Goal: Task Accomplishment & Management: Complete application form

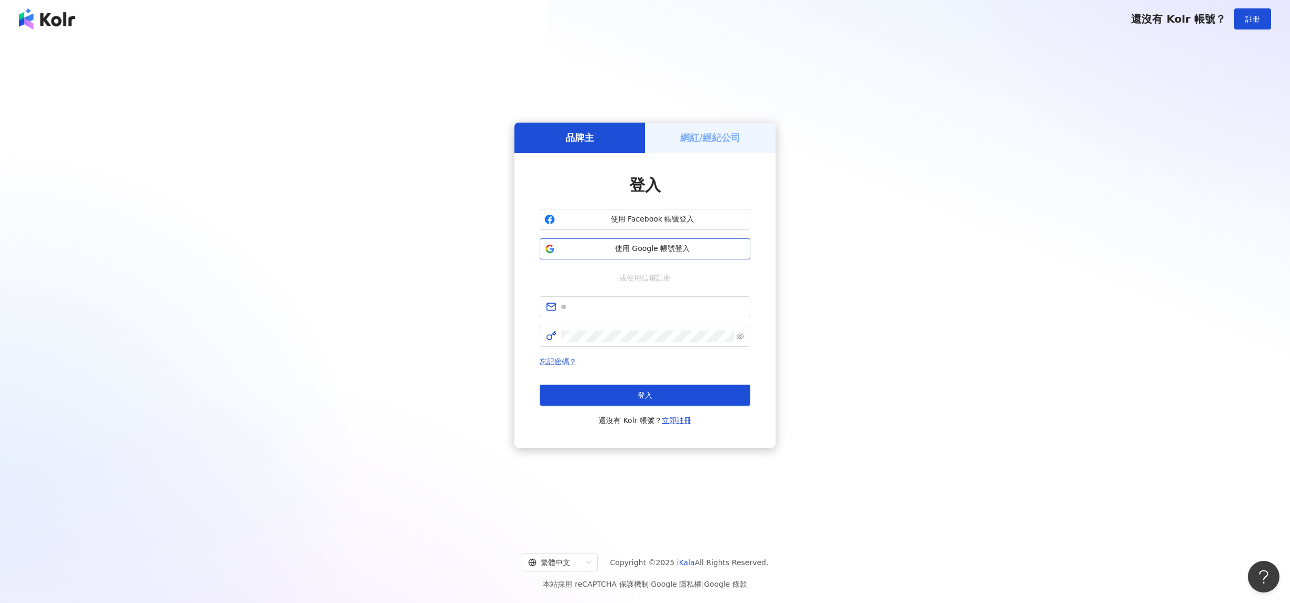
click at [653, 249] on span "使用 Google 帳號登入" at bounding box center [652, 249] width 186 height 11
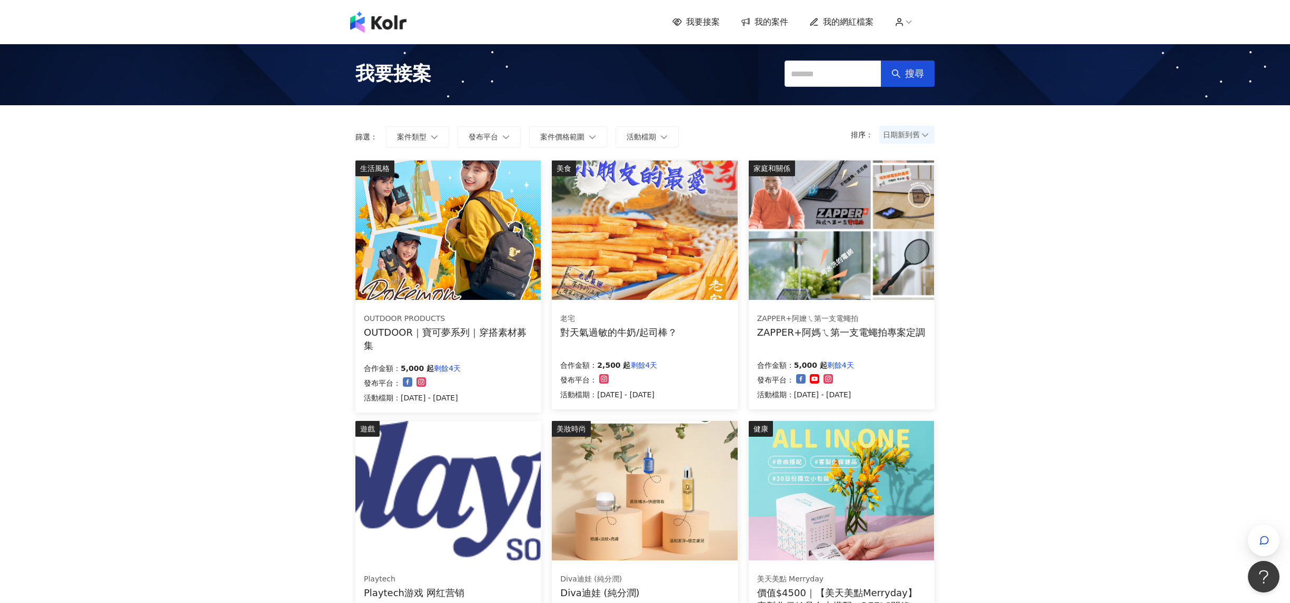
click at [861, 23] on span "我的網紅檔案" at bounding box center [848, 22] width 51 height 12
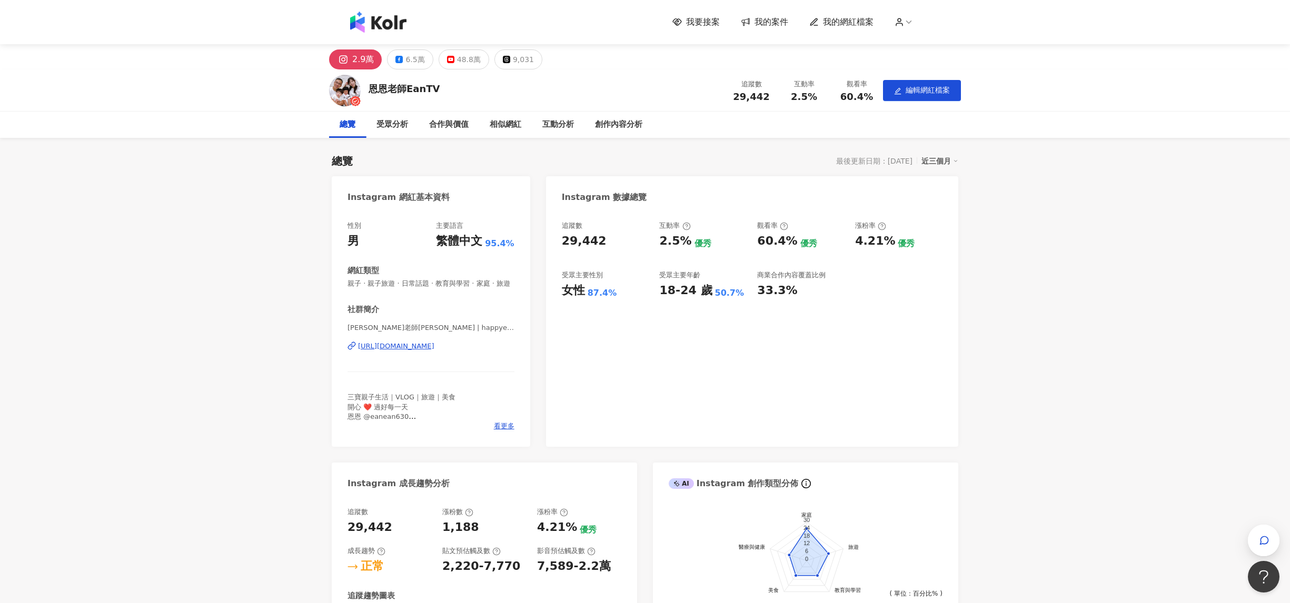
click at [768, 29] on div "我要接案 我的案件 我的網紅檔案" at bounding box center [645, 22] width 600 height 21
click at [765, 26] on span "我的案件" at bounding box center [771, 22] width 34 height 12
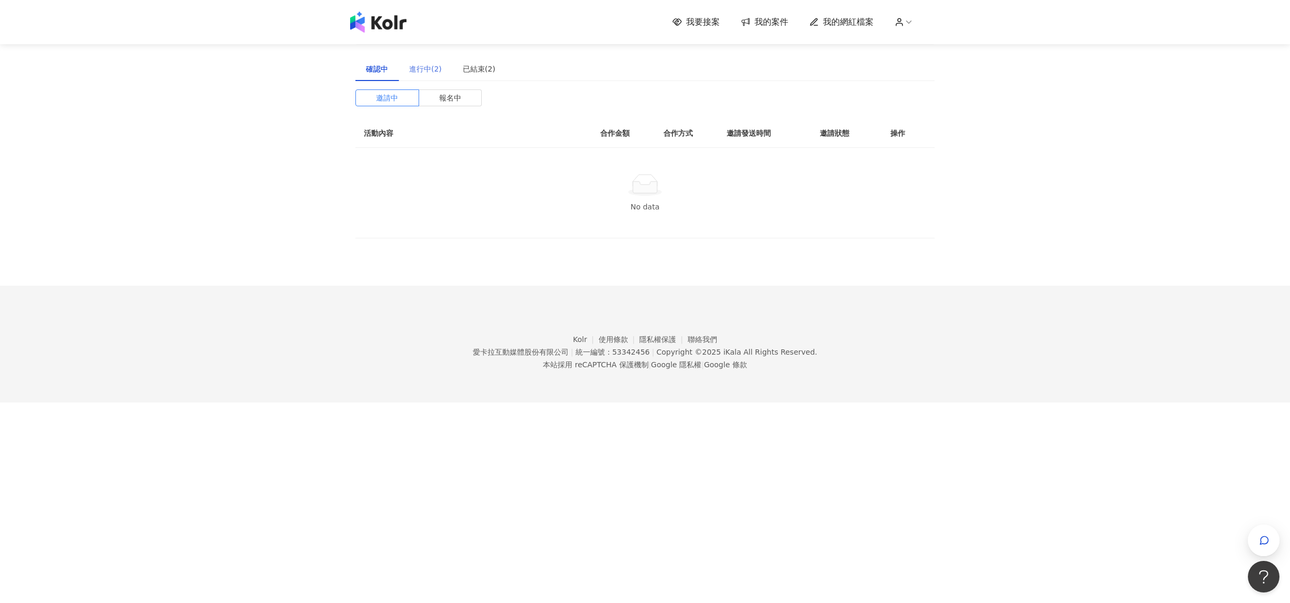
click at [417, 60] on div "進行中(2)" at bounding box center [426, 69] width 54 height 24
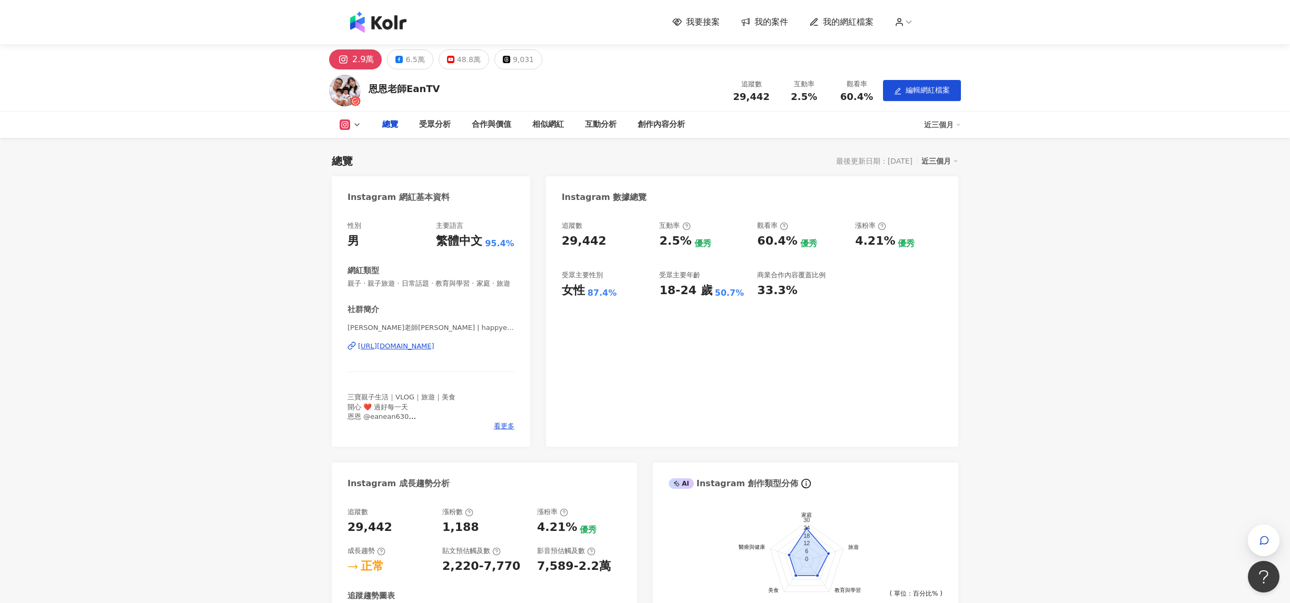
click at [765, 21] on span "我的案件" at bounding box center [771, 22] width 34 height 12
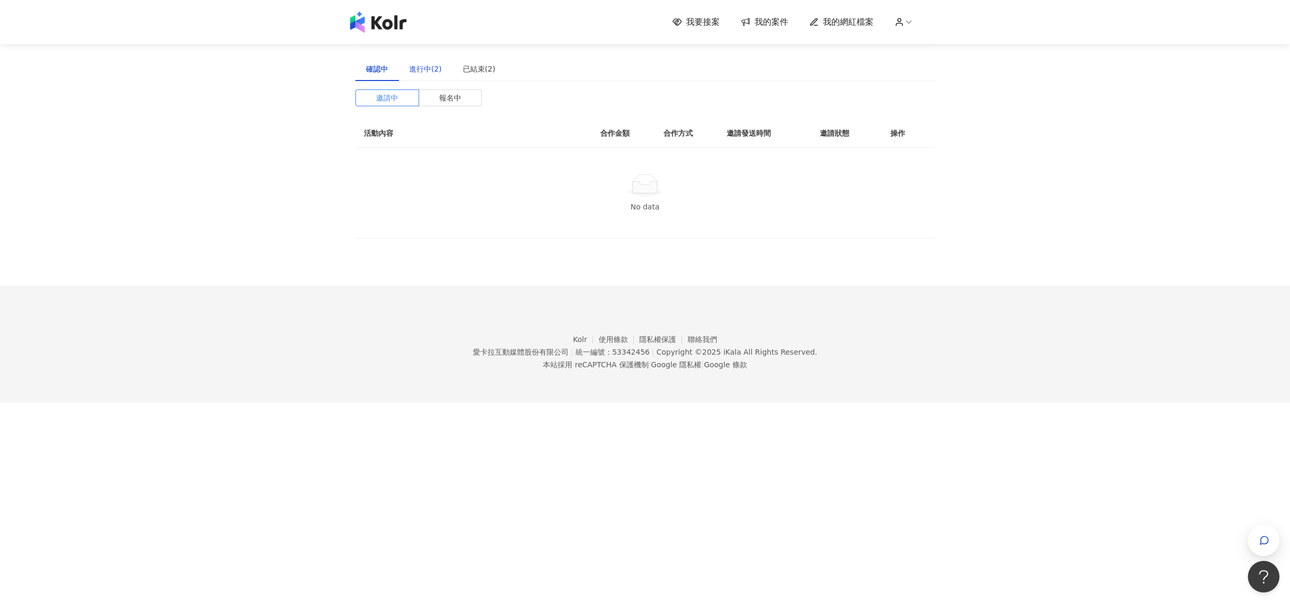
click at [415, 70] on div "進行中(2)" at bounding box center [425, 69] width 33 height 12
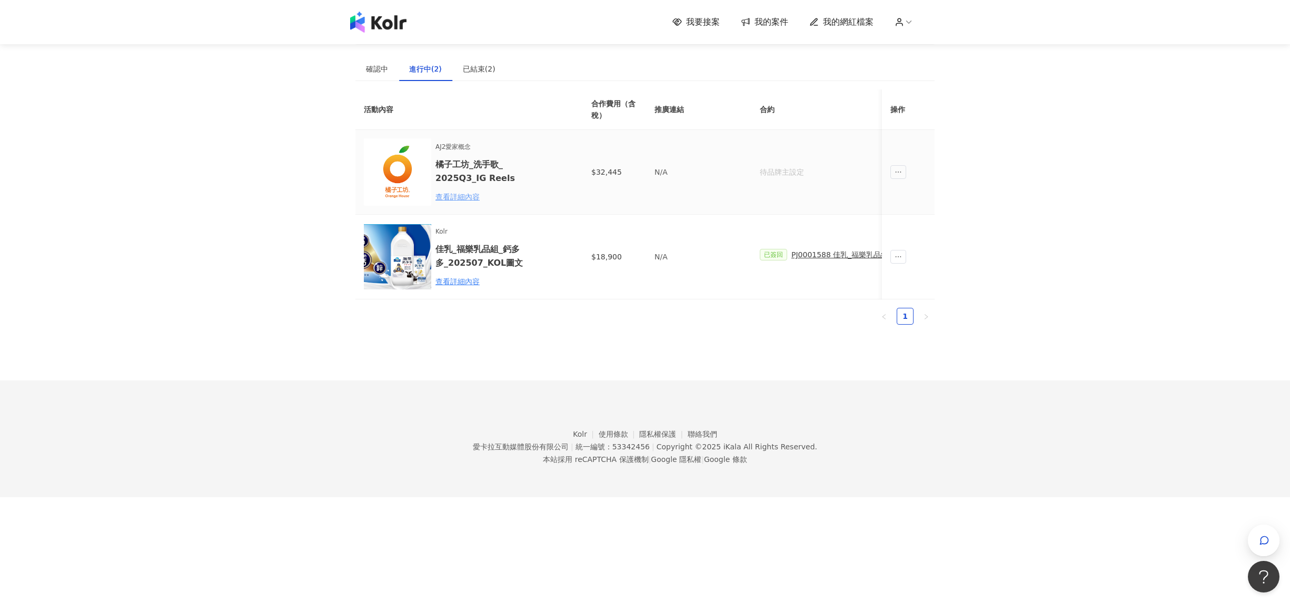
click at [473, 195] on div "查看詳細內容" at bounding box center [481, 197] width 92 height 12
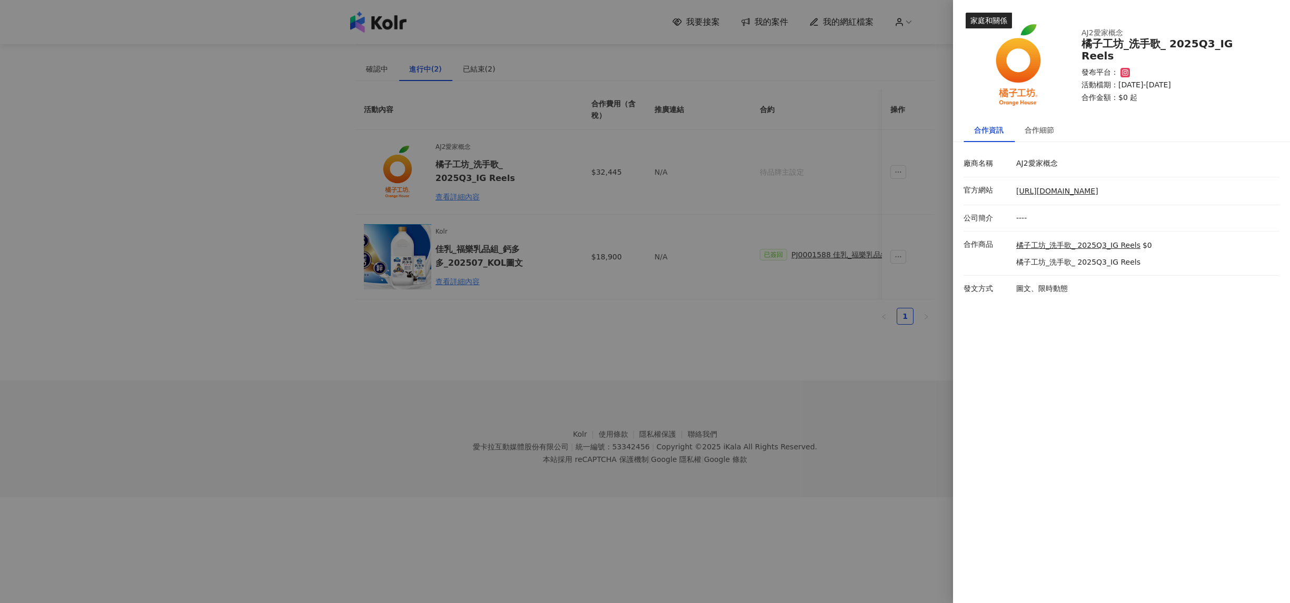
click at [888, 102] on div at bounding box center [645, 301] width 1290 height 603
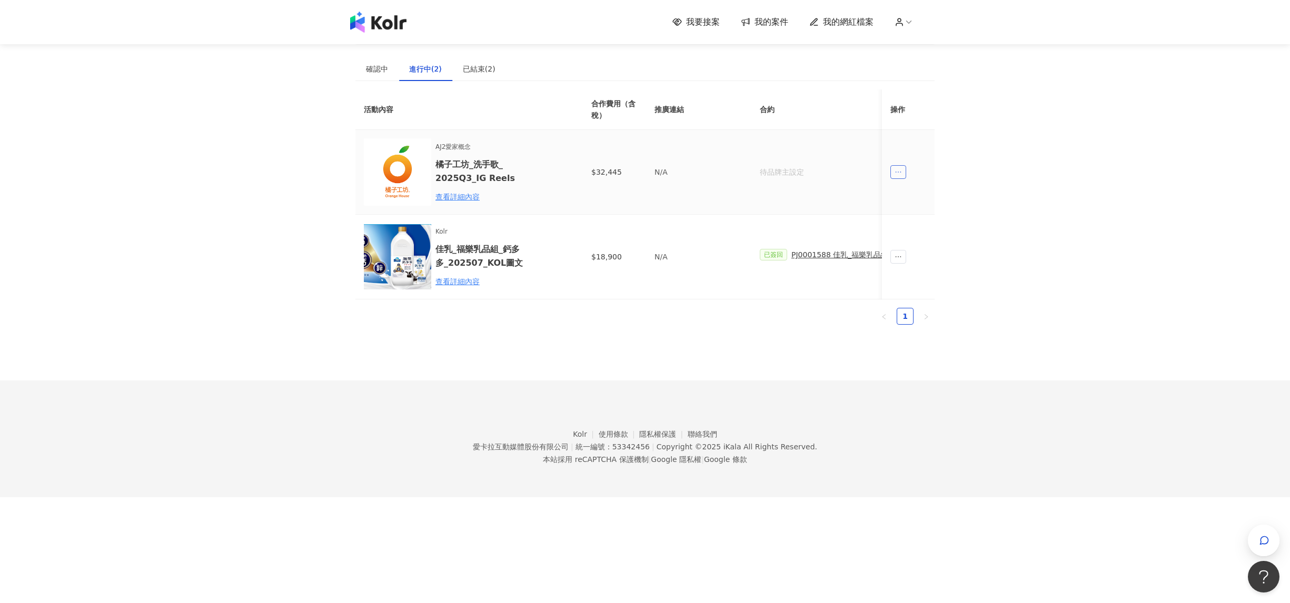
click at [898, 175] on icon "ellipsis" at bounding box center [897, 171] width 7 height 7
click at [611, 436] on link "使用條款" at bounding box center [619, 434] width 41 height 8
click at [455, 200] on div "查看詳細內容" at bounding box center [481, 197] width 92 height 12
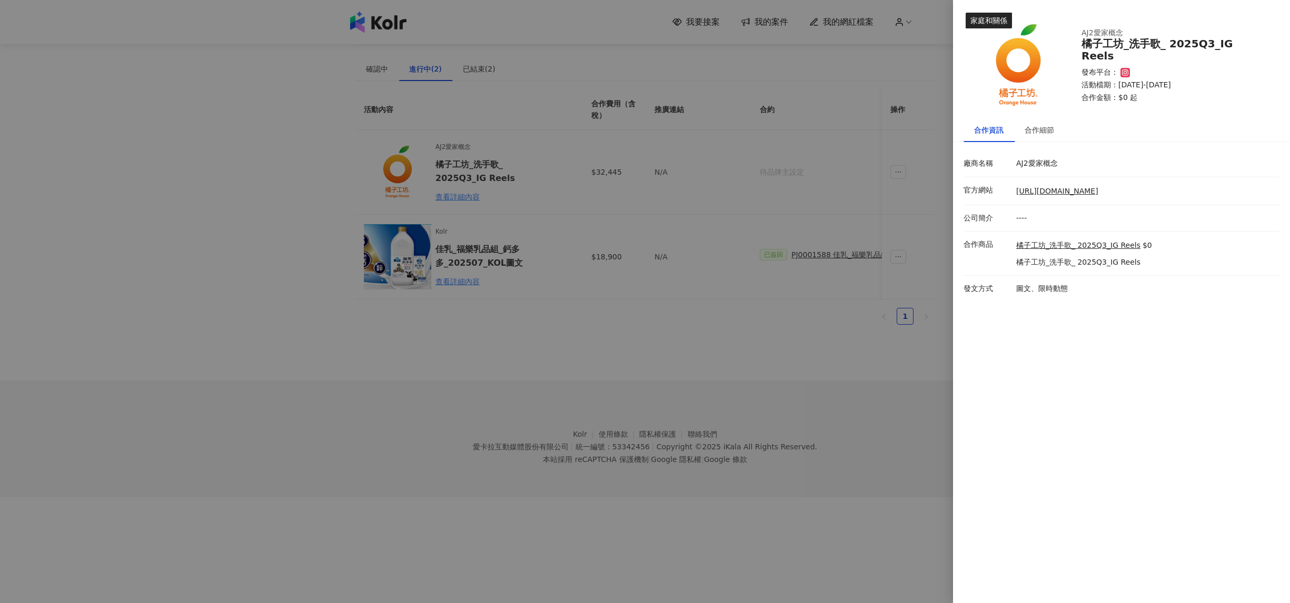
click at [658, 384] on div at bounding box center [645, 301] width 1290 height 603
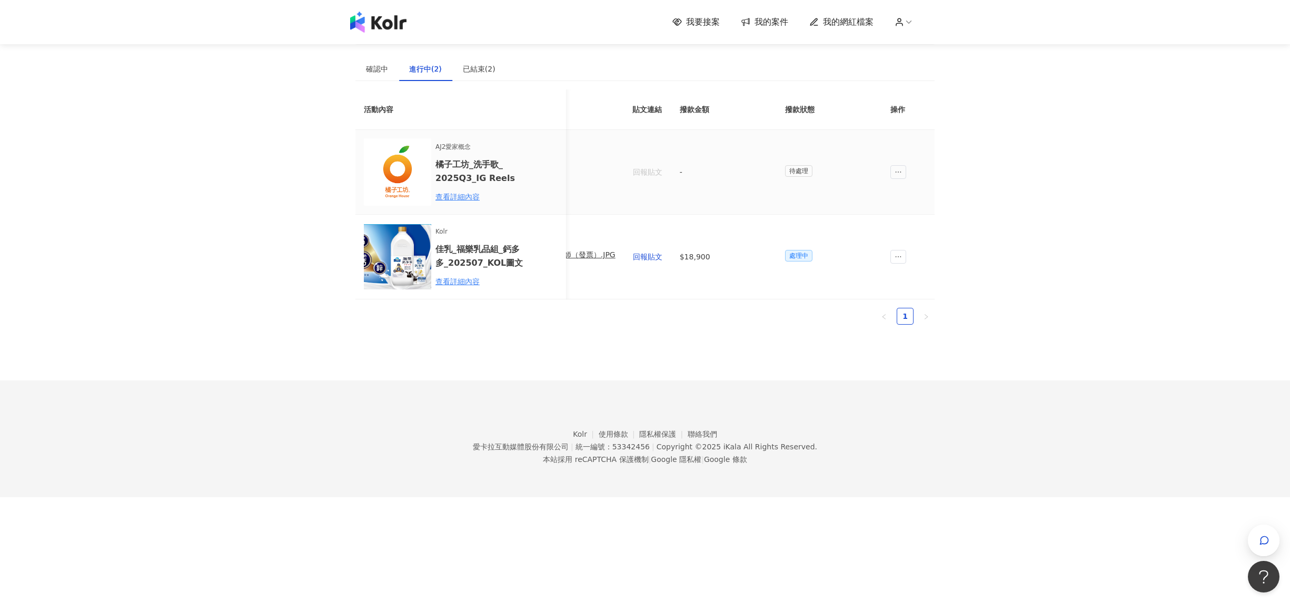
scroll to position [0, 535]
click at [801, 169] on span "待處理" at bounding box center [798, 171] width 27 height 12
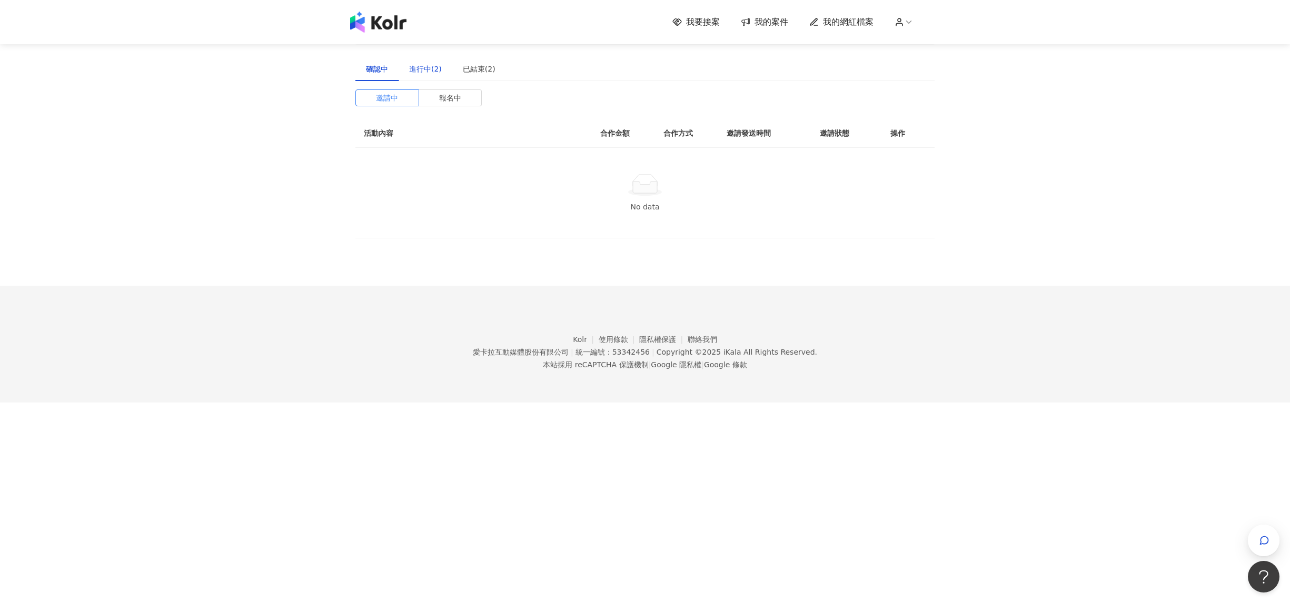
click at [437, 71] on div "進行中(2)" at bounding box center [425, 69] width 33 height 12
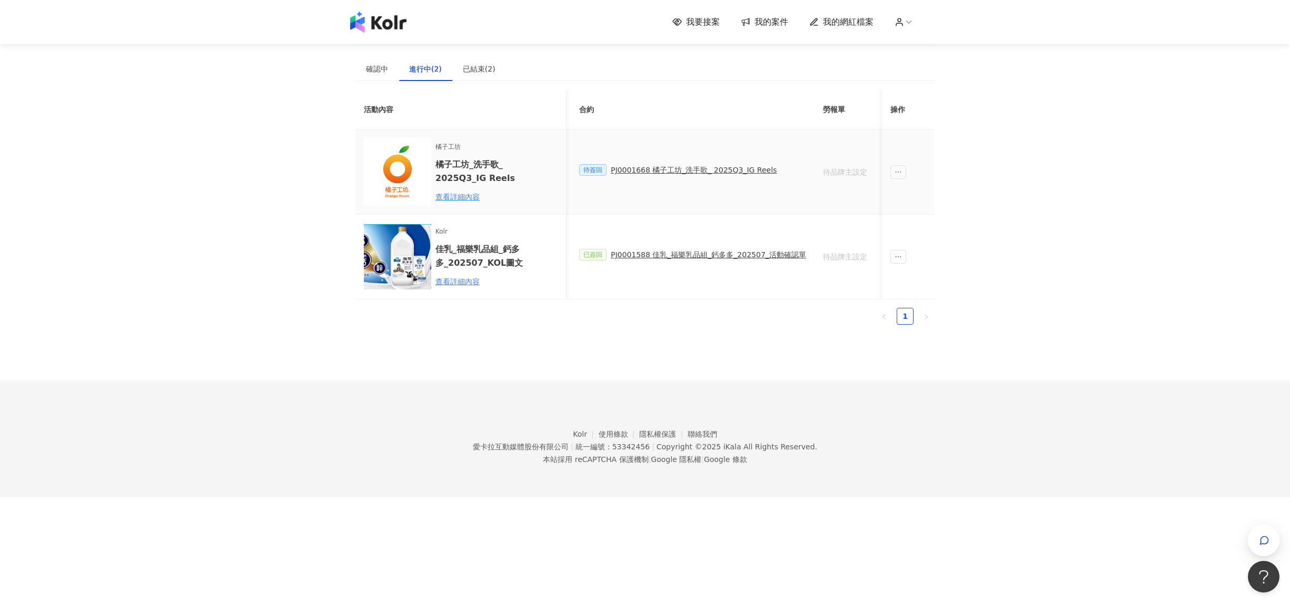
scroll to position [0, 197]
click at [718, 168] on div "PJ0001668 橘子工坊_洗手歌_ 2025Q3_IG Reels" at bounding box center [677, 170] width 166 height 12
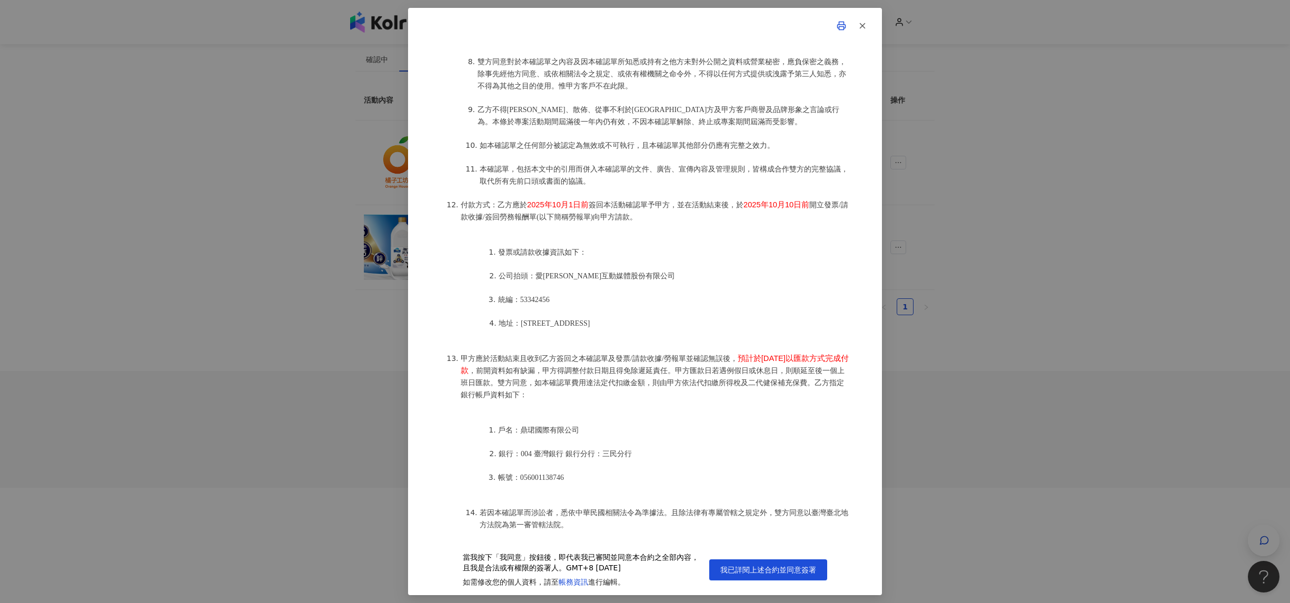
scroll to position [14, 0]
click at [769, 571] on span "我已詳閱上述合約並同意簽署" at bounding box center [768, 570] width 96 height 8
